Goal: Transaction & Acquisition: Download file/media

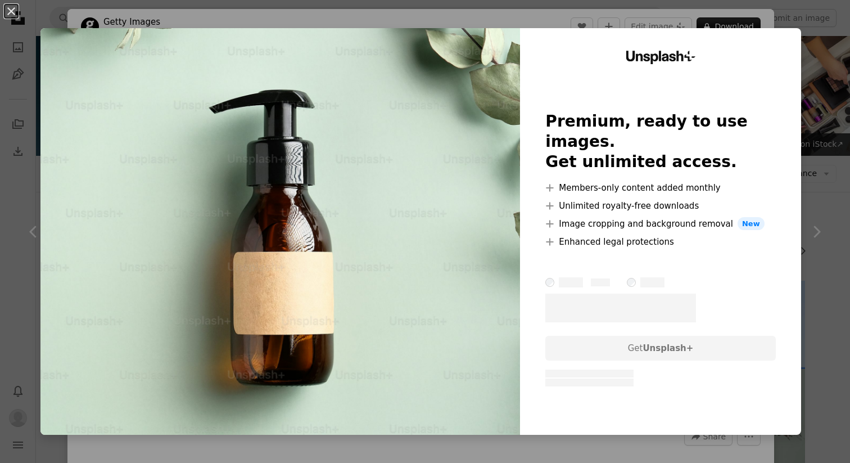
scroll to position [799, 0]
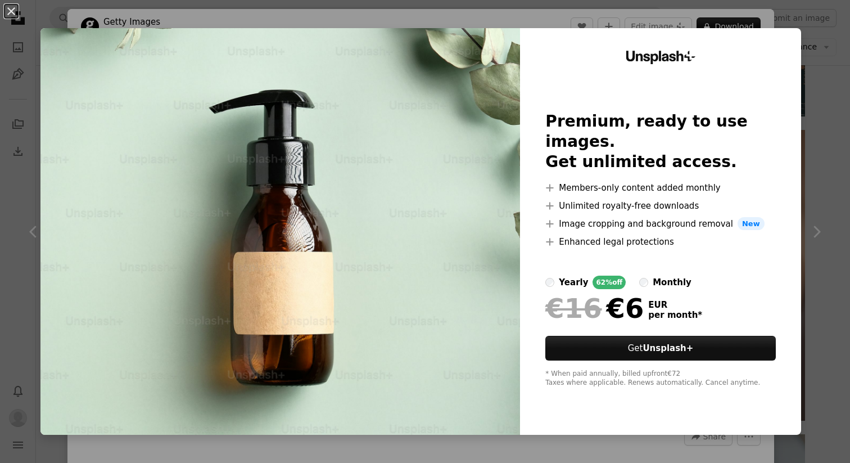
click at [814, 70] on div "An X shape Unsplash+ Premium, ready to use images. Get unlimited access. A plus…" at bounding box center [425, 231] width 850 height 463
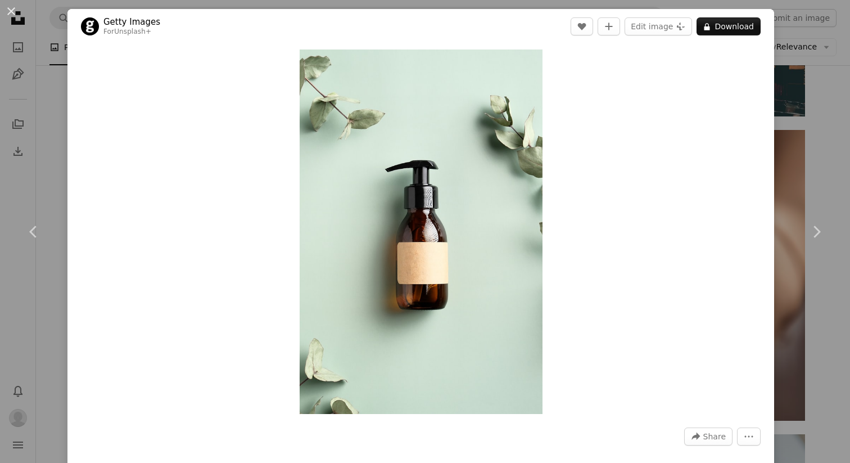
click at [805, 166] on div "An X shape Chevron left Chevron right Getty Images For Unsplash+ A heart A plus…" at bounding box center [425, 231] width 850 height 463
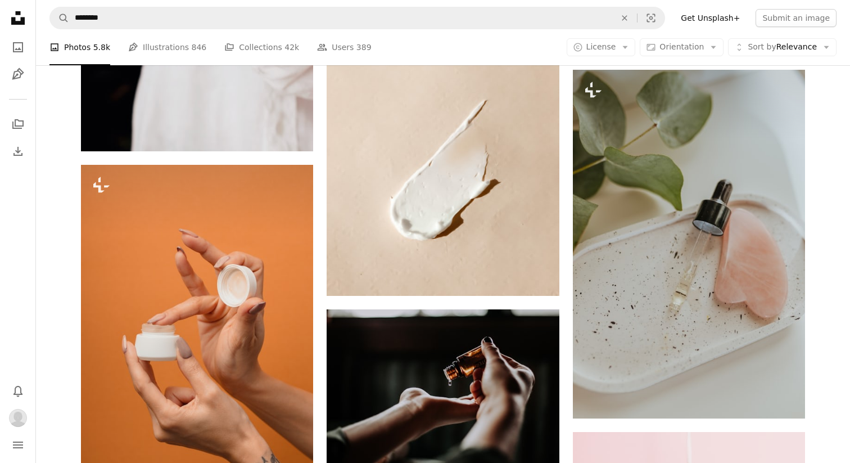
scroll to position [1451, 0]
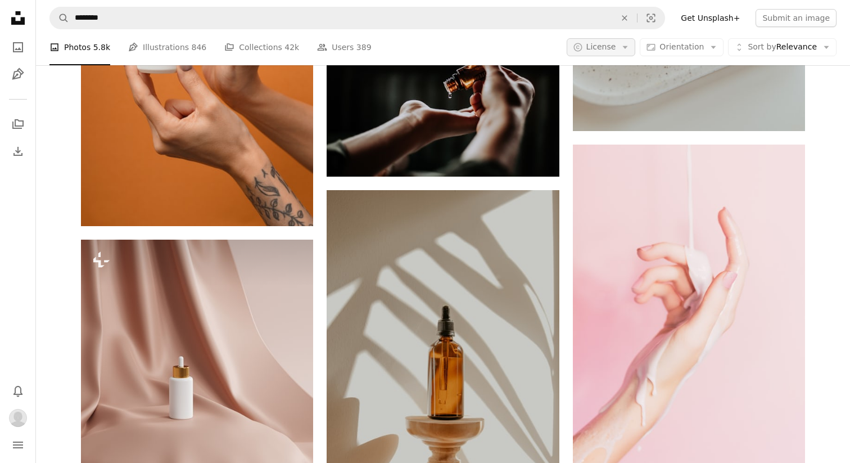
click at [613, 47] on span "License" at bounding box center [601, 46] width 30 height 9
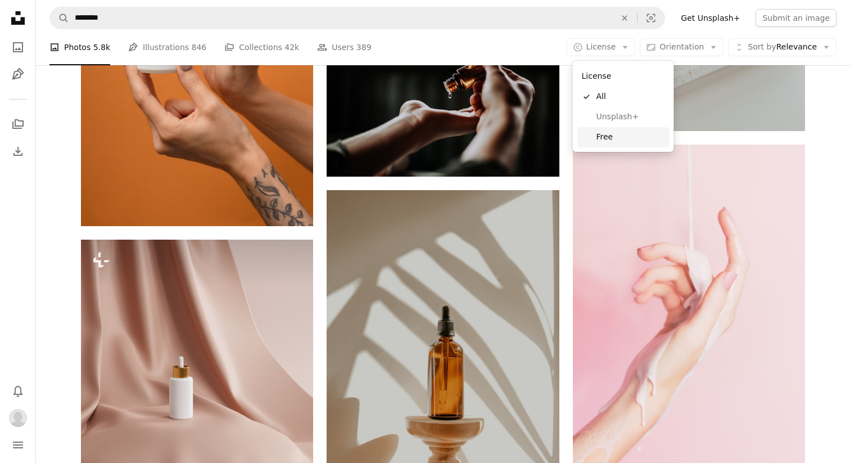
click at [604, 133] on span "Free" at bounding box center [631, 137] width 69 height 11
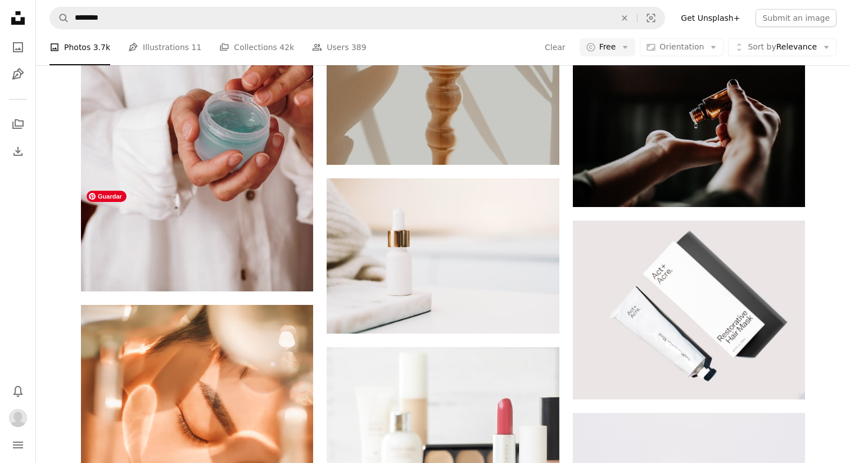
scroll to position [1280, 0]
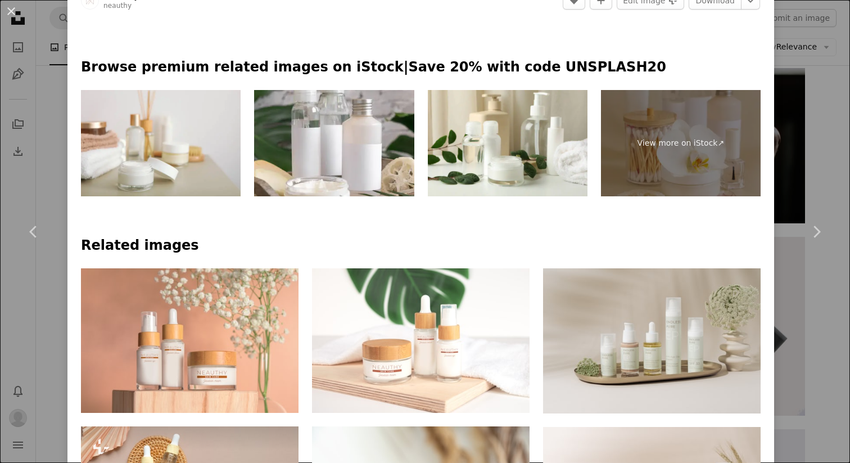
scroll to position [563, 0]
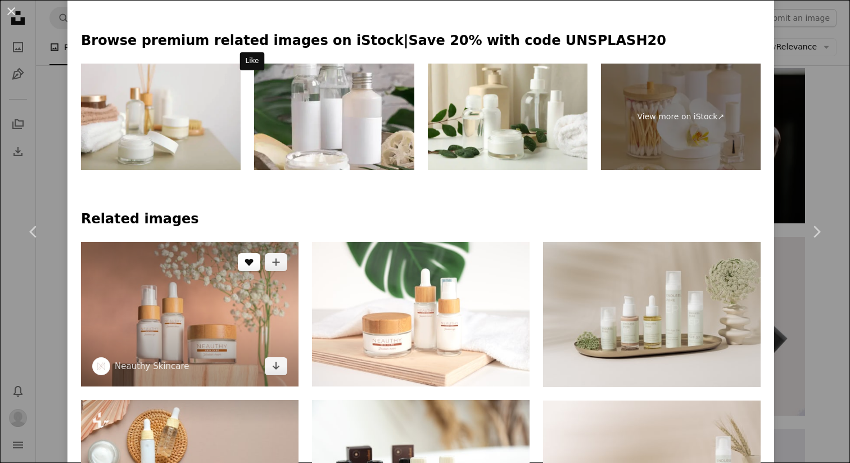
click at [246, 253] on button "A heart" at bounding box center [249, 262] width 22 height 18
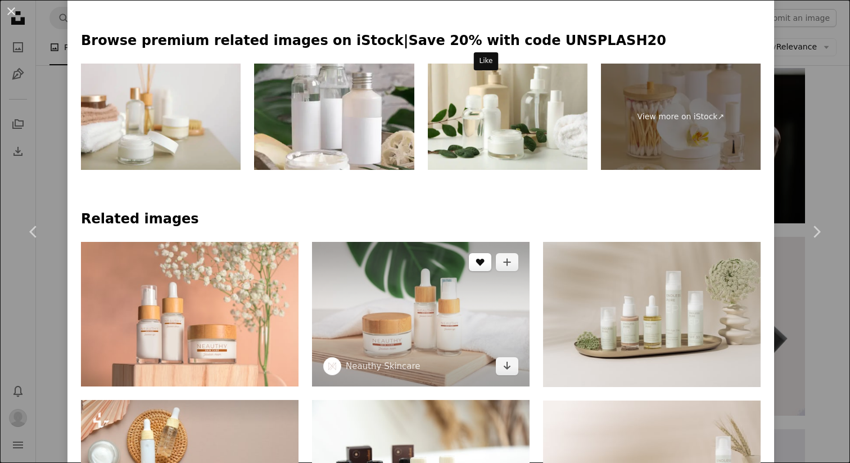
click at [484, 259] on icon "Like" at bounding box center [480, 262] width 8 height 7
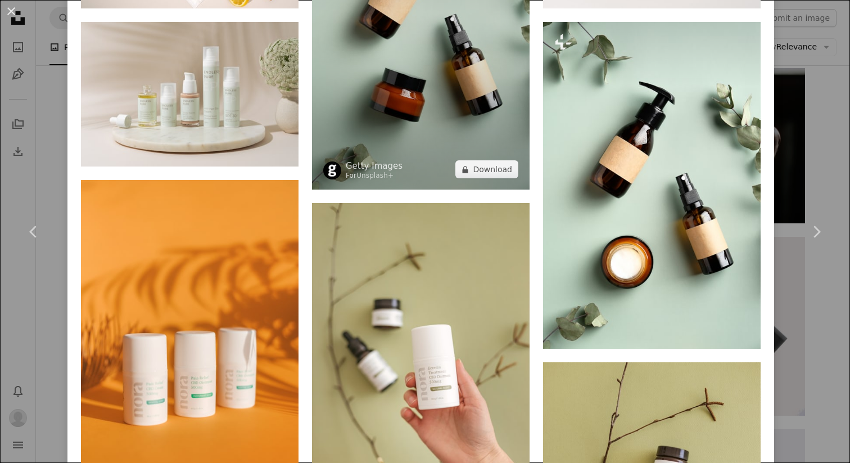
scroll to position [1713, 0]
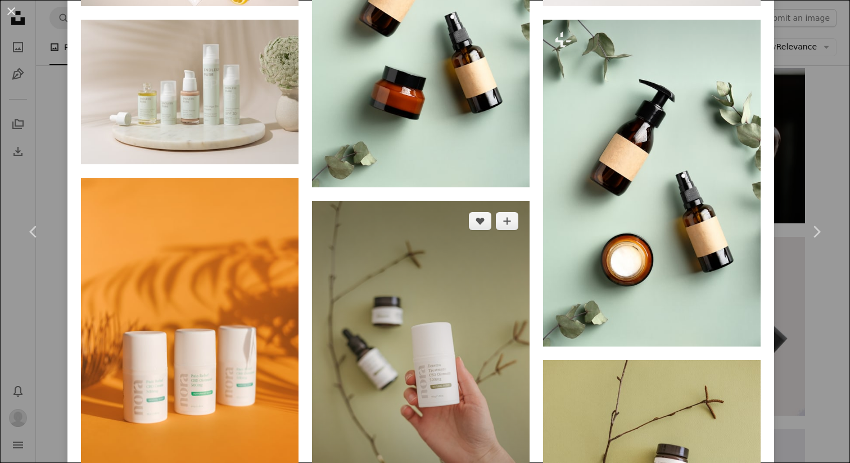
click at [371, 217] on img at bounding box center [421, 364] width 218 height 327
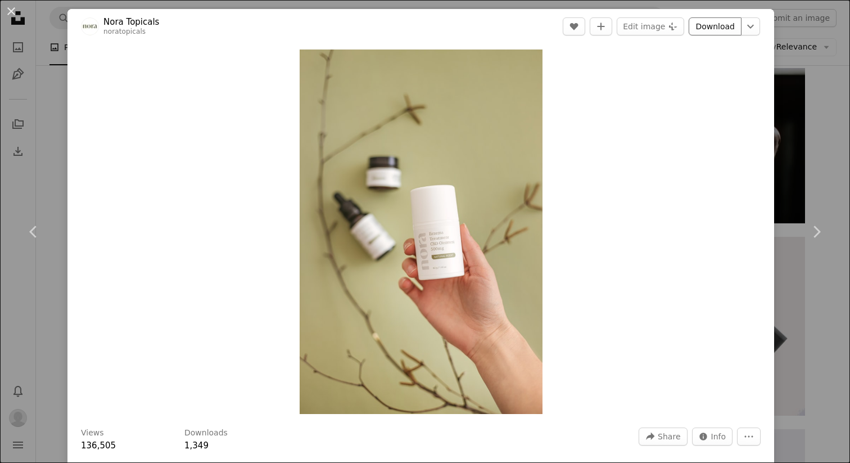
click at [720, 27] on link "Download" at bounding box center [715, 26] width 53 height 18
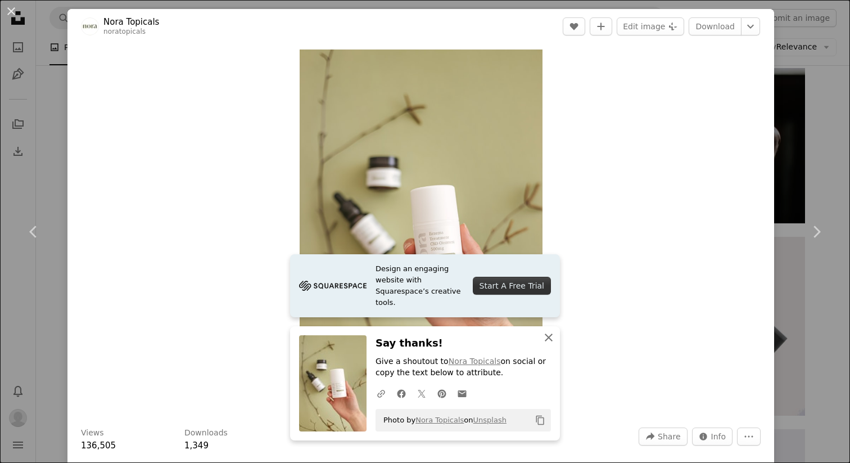
click at [550, 338] on icon "button" at bounding box center [549, 337] width 8 height 8
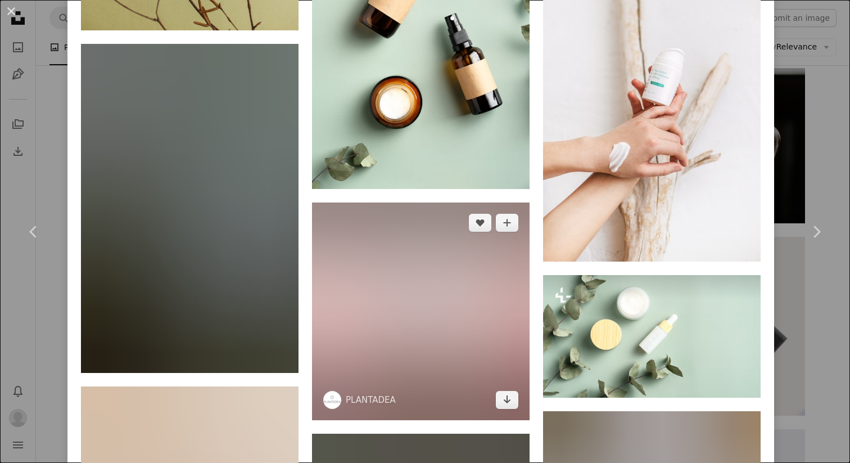
scroll to position [1077, 0]
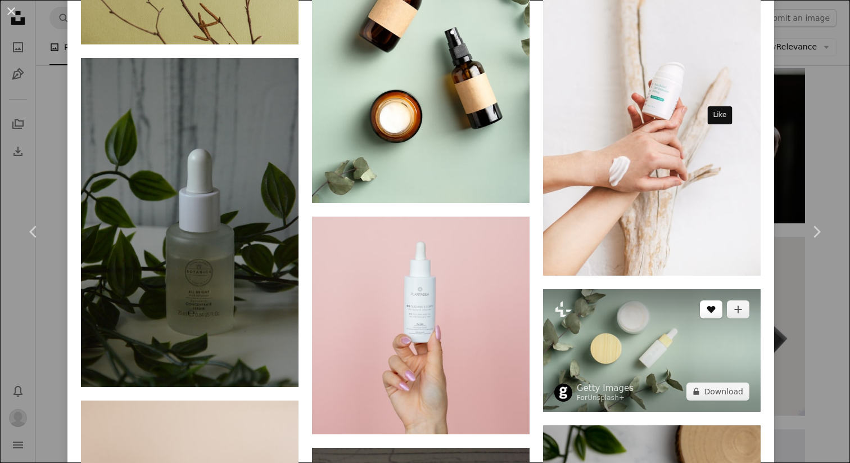
click at [711, 300] on button "A heart" at bounding box center [711, 309] width 22 height 18
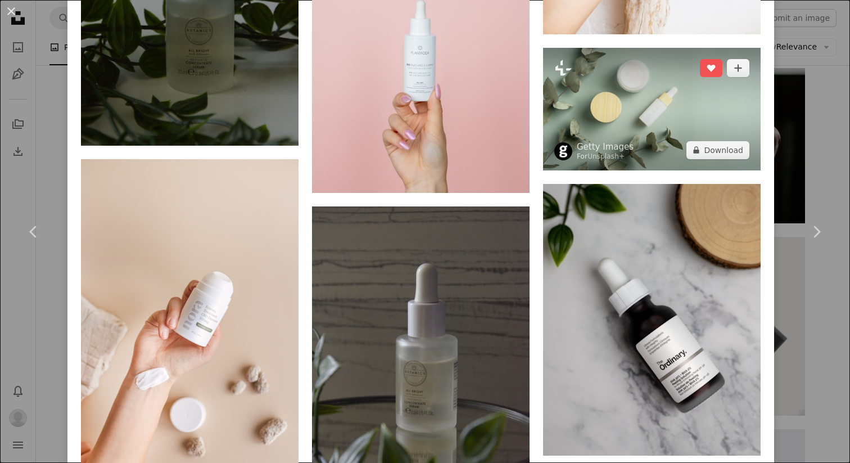
scroll to position [1301, 0]
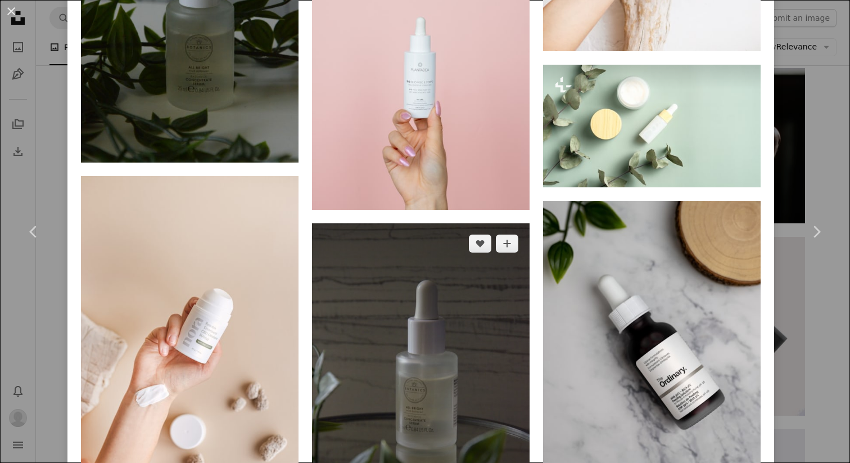
click at [440, 223] on img at bounding box center [421, 387] width 218 height 328
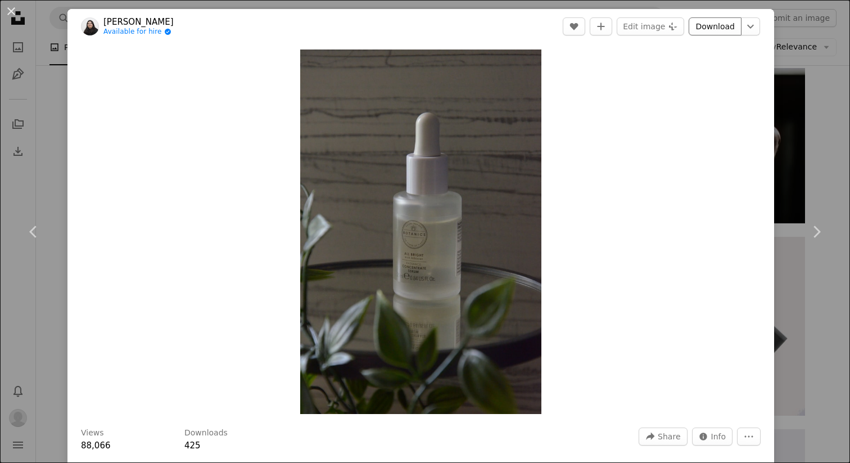
click at [714, 28] on link "Download" at bounding box center [715, 26] width 53 height 18
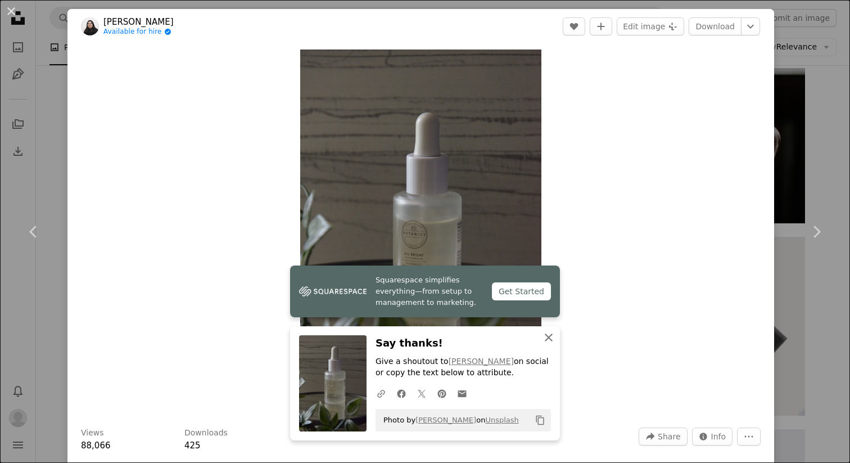
click at [546, 331] on icon "An X shape" at bounding box center [548, 337] width 13 height 13
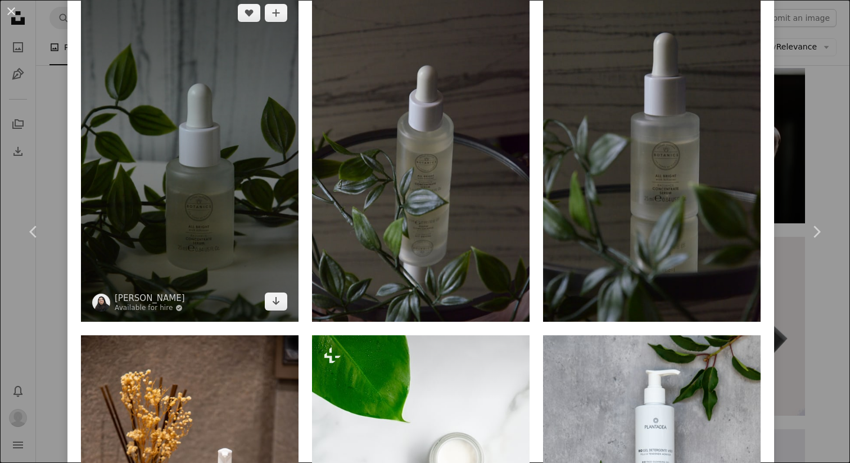
scroll to position [847, 0]
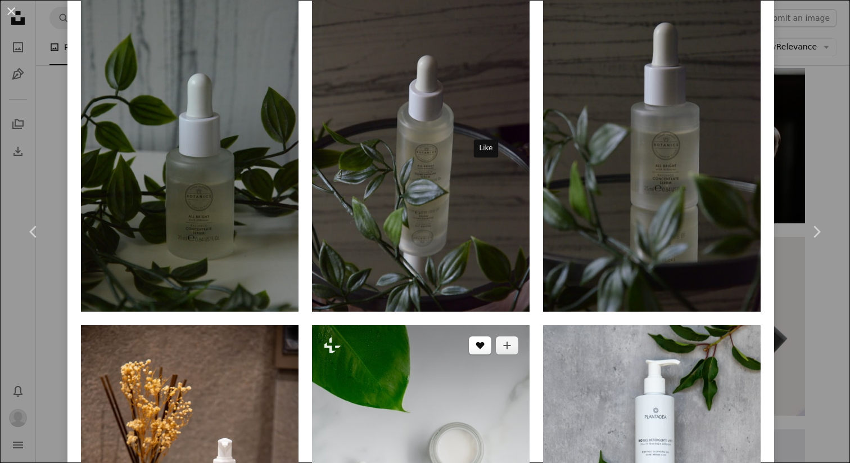
click at [485, 342] on icon "Like" at bounding box center [480, 345] width 8 height 7
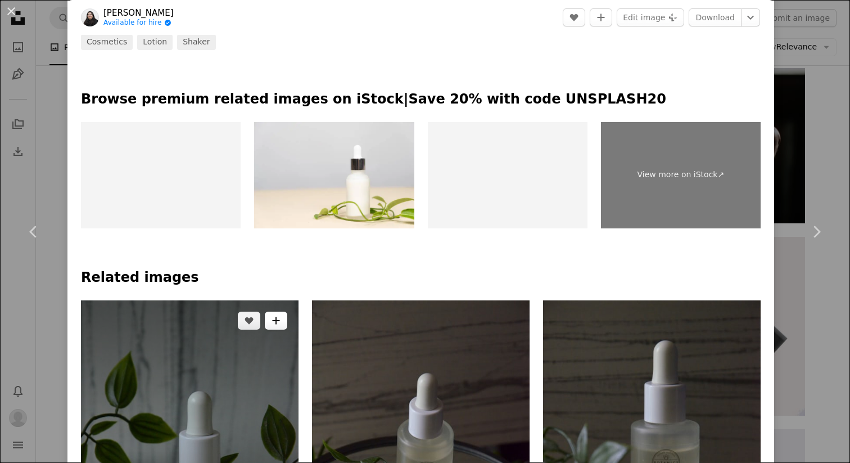
scroll to position [525, 0]
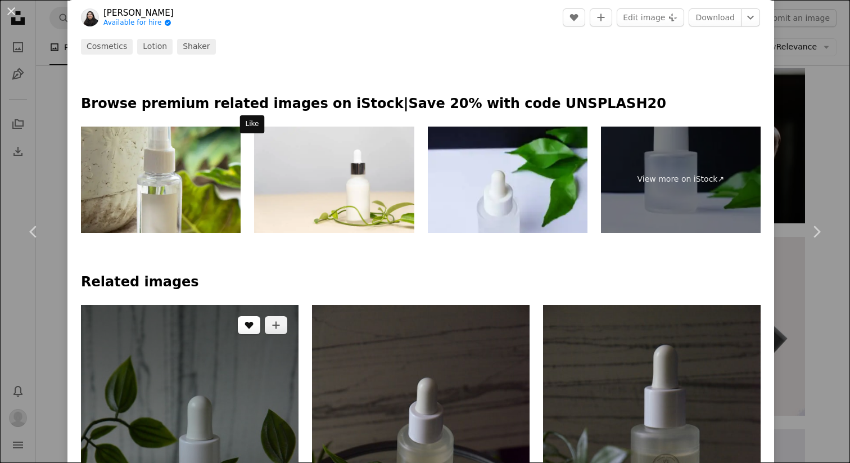
click at [251, 322] on icon "Like" at bounding box center [249, 325] width 8 height 7
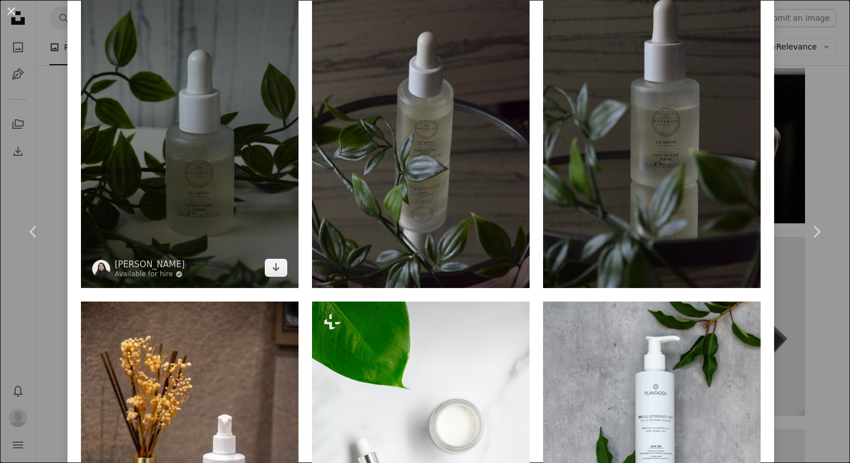
scroll to position [949, 0]
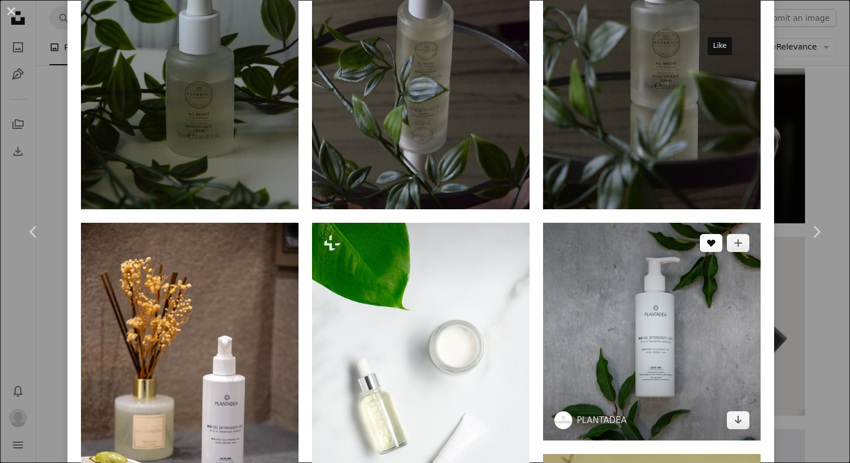
click at [716, 238] on icon "A heart" at bounding box center [711, 242] width 9 height 9
click at [674, 223] on img at bounding box center [652, 332] width 218 height 218
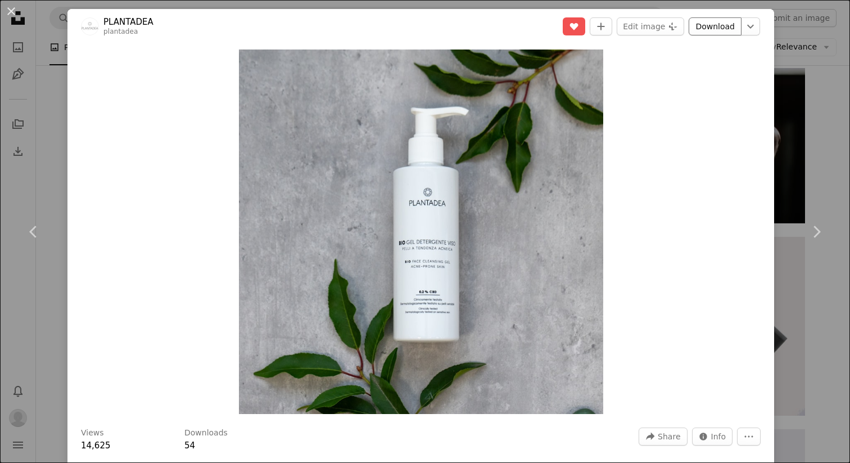
click at [731, 34] on link "Download" at bounding box center [715, 26] width 53 height 18
